Goal: Information Seeking & Learning: Learn about a topic

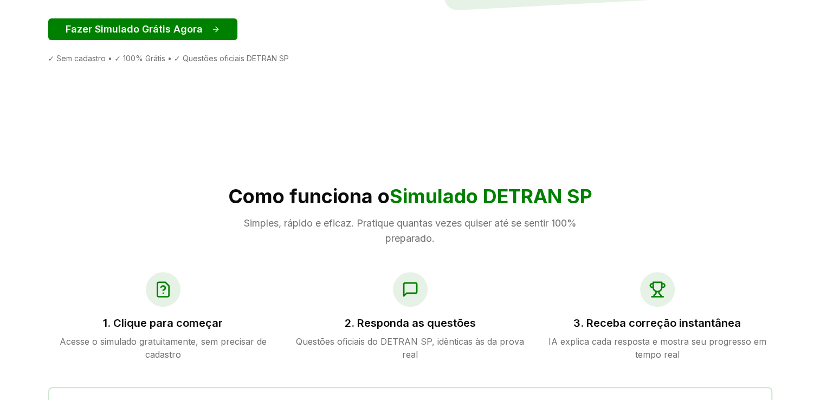
scroll to position [325, 0]
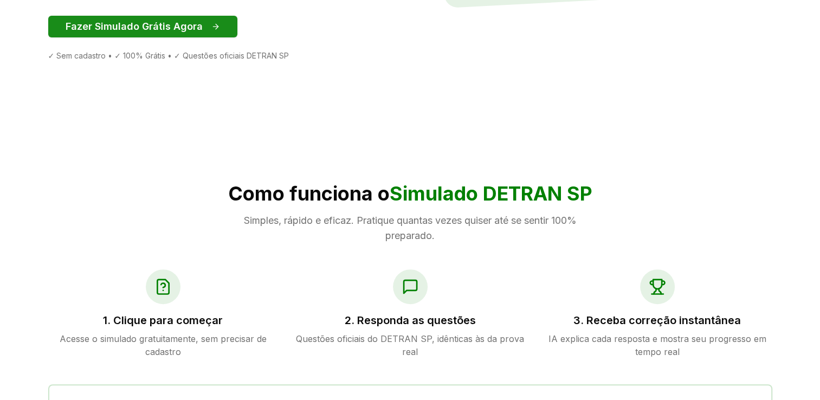
click at [137, 32] on button "Fazer Simulado Grátis Agora" at bounding box center [142, 27] width 189 height 22
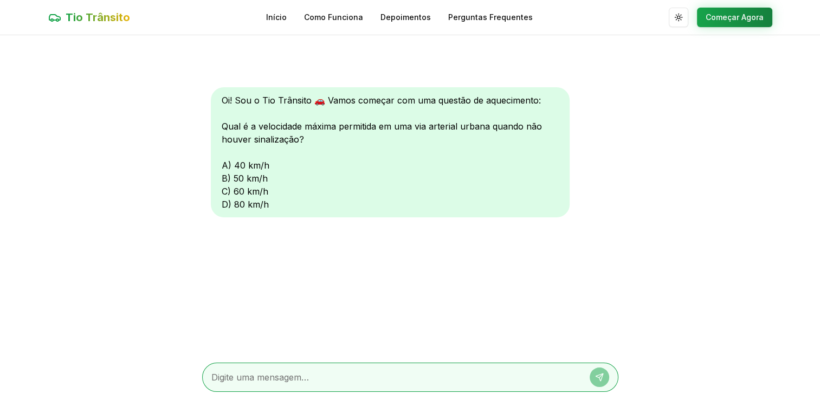
click at [351, 372] on textarea at bounding box center [394, 377] width 367 height 13
click at [224, 206] on div "Oi! Sou o Tio Trânsito 🚗 Vamos começar com uma questão de aquecimento: Qual é a…" at bounding box center [390, 152] width 359 height 130
click at [230, 372] on textarea at bounding box center [394, 377] width 367 height 13
click at [234, 373] on textarea at bounding box center [394, 377] width 367 height 13
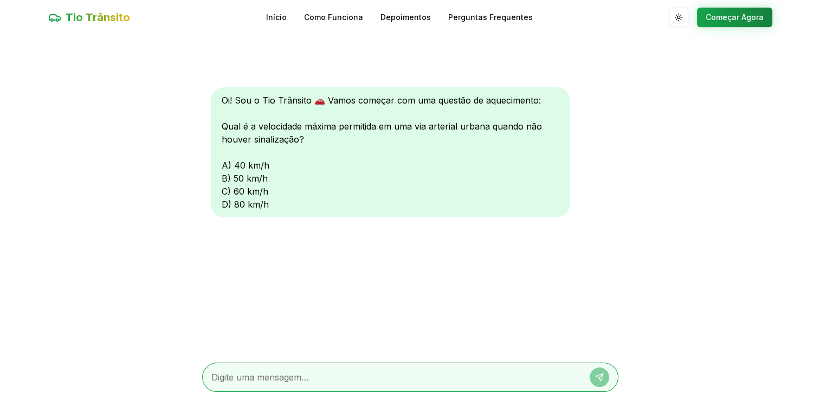
click at [221, 373] on textarea at bounding box center [394, 377] width 367 height 13
click at [292, 385] on div at bounding box center [410, 377] width 416 height 29
click at [300, 383] on div at bounding box center [410, 377] width 416 height 29
click at [287, 361] on div at bounding box center [410, 377] width 416 height 47
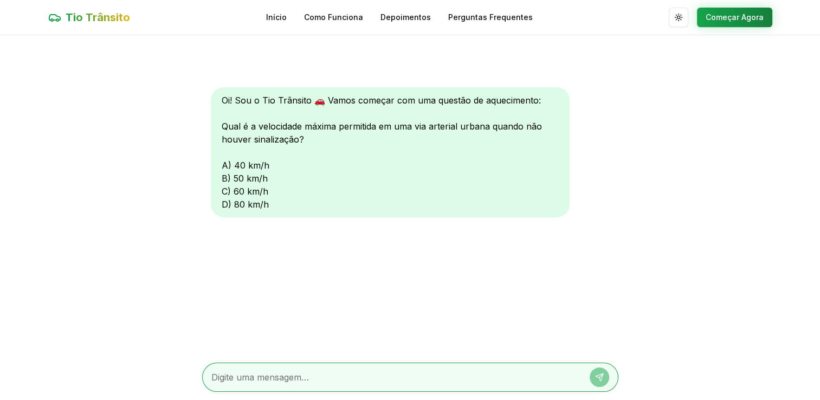
drag, startPoint x: 286, startPoint y: 361, endPoint x: 280, endPoint y: 361, distance: 6.5
click at [281, 361] on div at bounding box center [410, 377] width 416 height 47
click at [279, 361] on div at bounding box center [410, 377] width 416 height 47
click at [268, 371] on textarea at bounding box center [394, 377] width 367 height 13
type textarea "80"
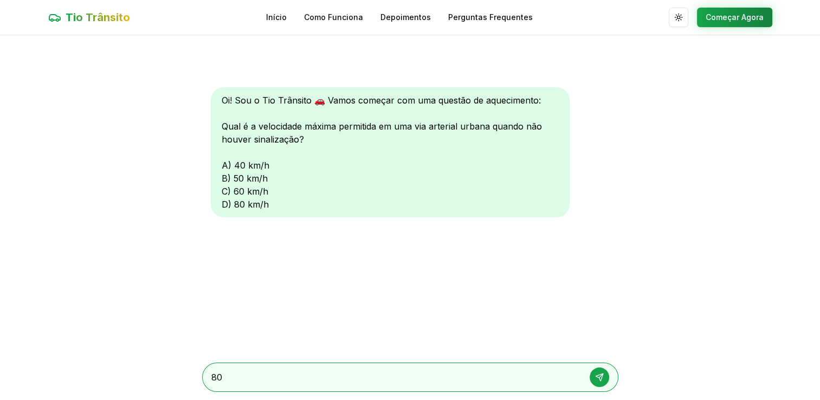
click at [227, 203] on div "Oi! Sou o Tio Trânsito 🚗 Vamos começar com uma questão de aquecimento: Qual é a…" at bounding box center [390, 152] width 359 height 130
click at [224, 203] on div "Oi! Sou o Tio Trânsito 🚗 Vamos começar com uma questão de aquecimento: Qual é a…" at bounding box center [390, 152] width 359 height 130
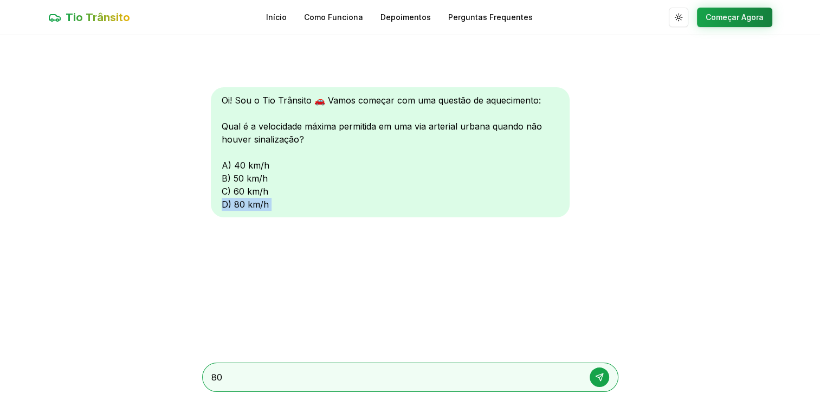
click at [224, 203] on div "Oi! Sou o Tio Trânsito 🚗 Vamos começar com uma questão de aquecimento: Qual é a…" at bounding box center [390, 152] width 359 height 130
click at [603, 381] on button at bounding box center [600, 377] width 20 height 20
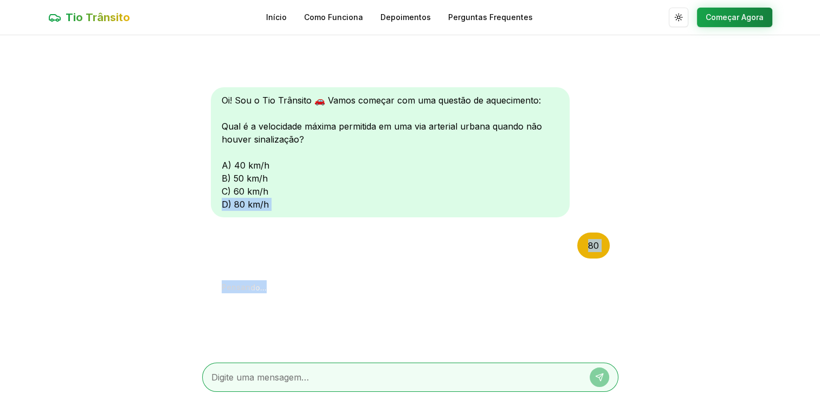
scroll to position [99, 0]
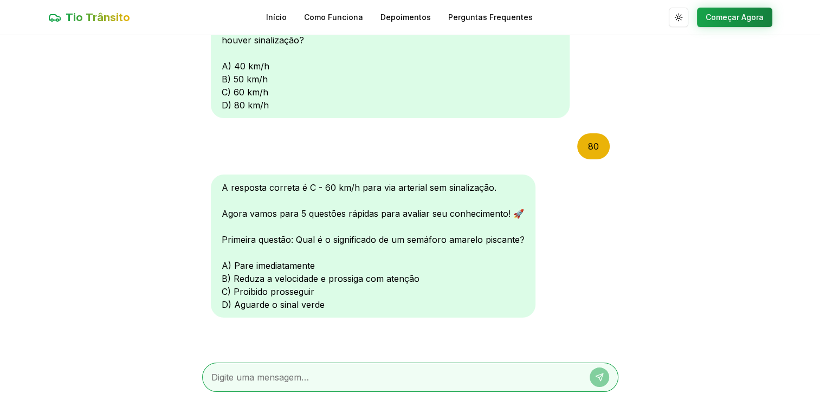
click at [280, 387] on div at bounding box center [410, 377] width 416 height 29
click at [584, 147] on div "80" at bounding box center [593, 146] width 33 height 26
click at [716, 10] on button "Começar Agora" at bounding box center [734, 18] width 75 height 20
click at [716, 15] on button "Começar Agora" at bounding box center [734, 18] width 75 height 20
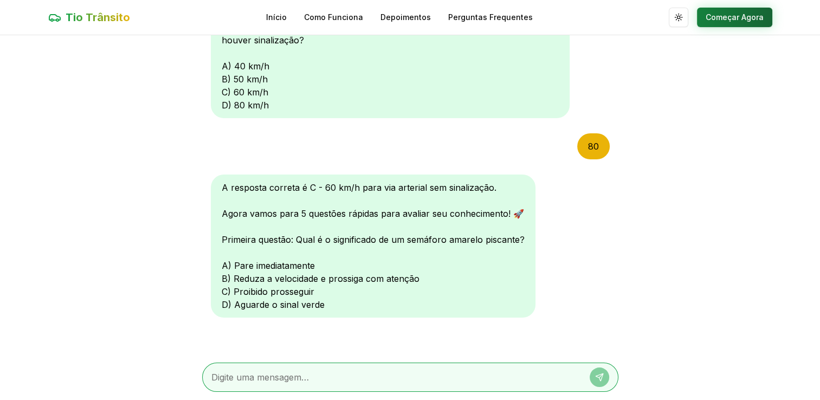
click at [716, 15] on button "Começar Agora" at bounding box center [734, 18] width 75 height 20
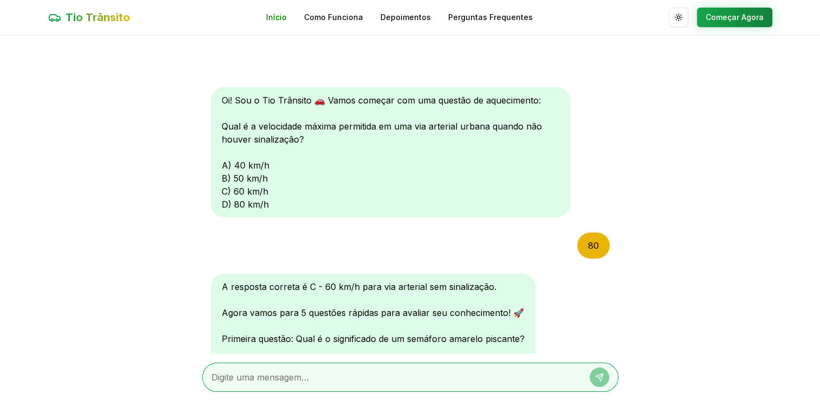
click at [279, 13] on link "Início" at bounding box center [276, 17] width 21 height 11
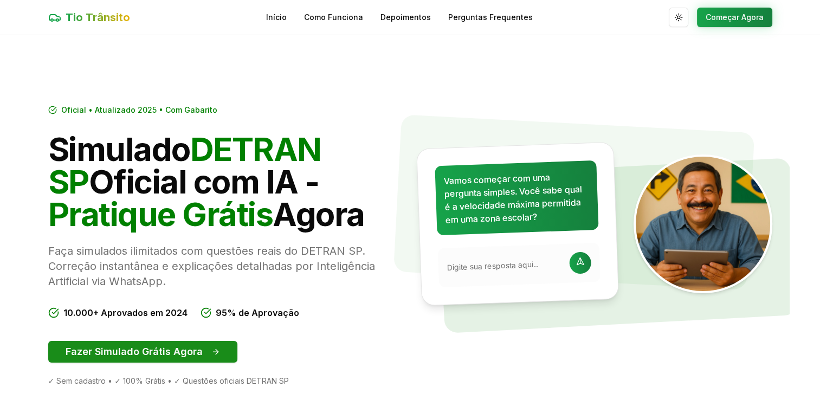
click at [137, 347] on button "Fazer Simulado Grátis Agora" at bounding box center [142, 352] width 189 height 22
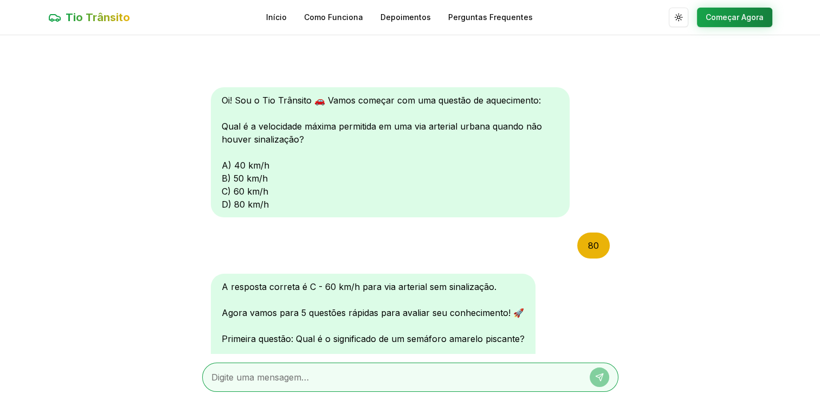
click at [296, 389] on div at bounding box center [410, 377] width 416 height 29
click at [320, 378] on textarea at bounding box center [394, 377] width 367 height 13
type textarea "proxima"
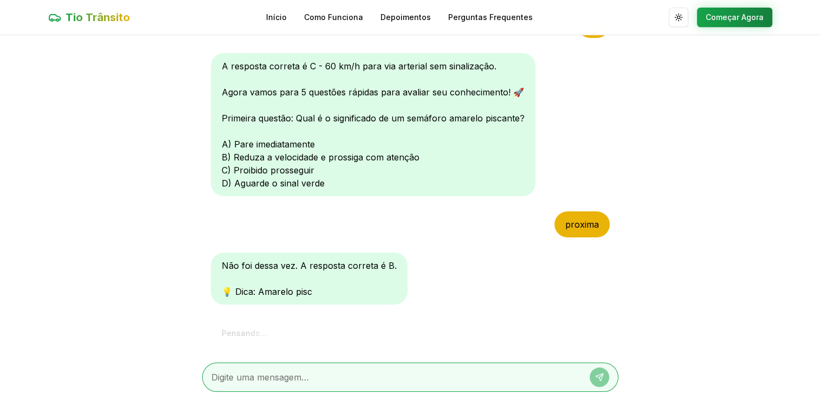
scroll to position [380, 0]
